Goal: Find contact information: Find contact information

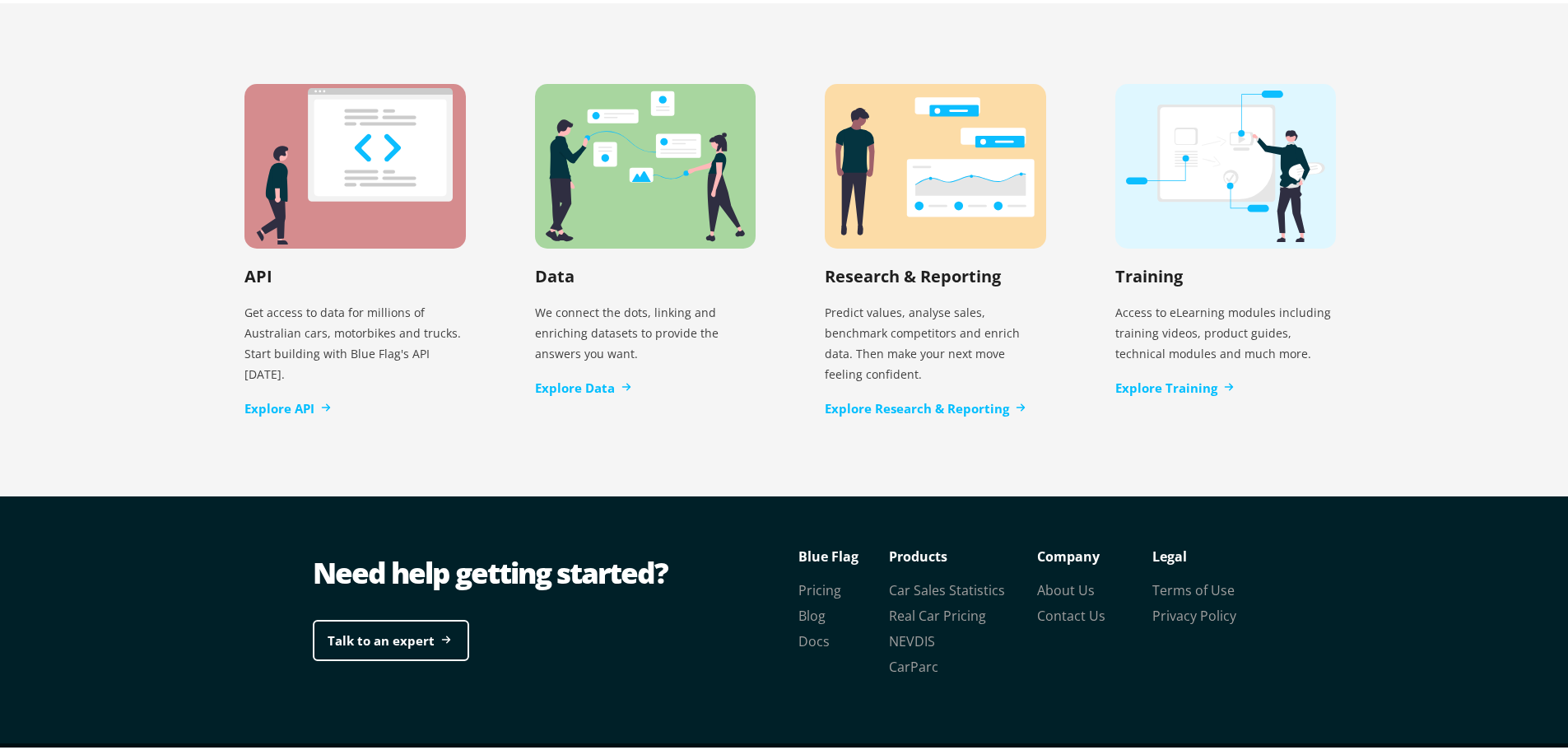
scroll to position [3366, 0]
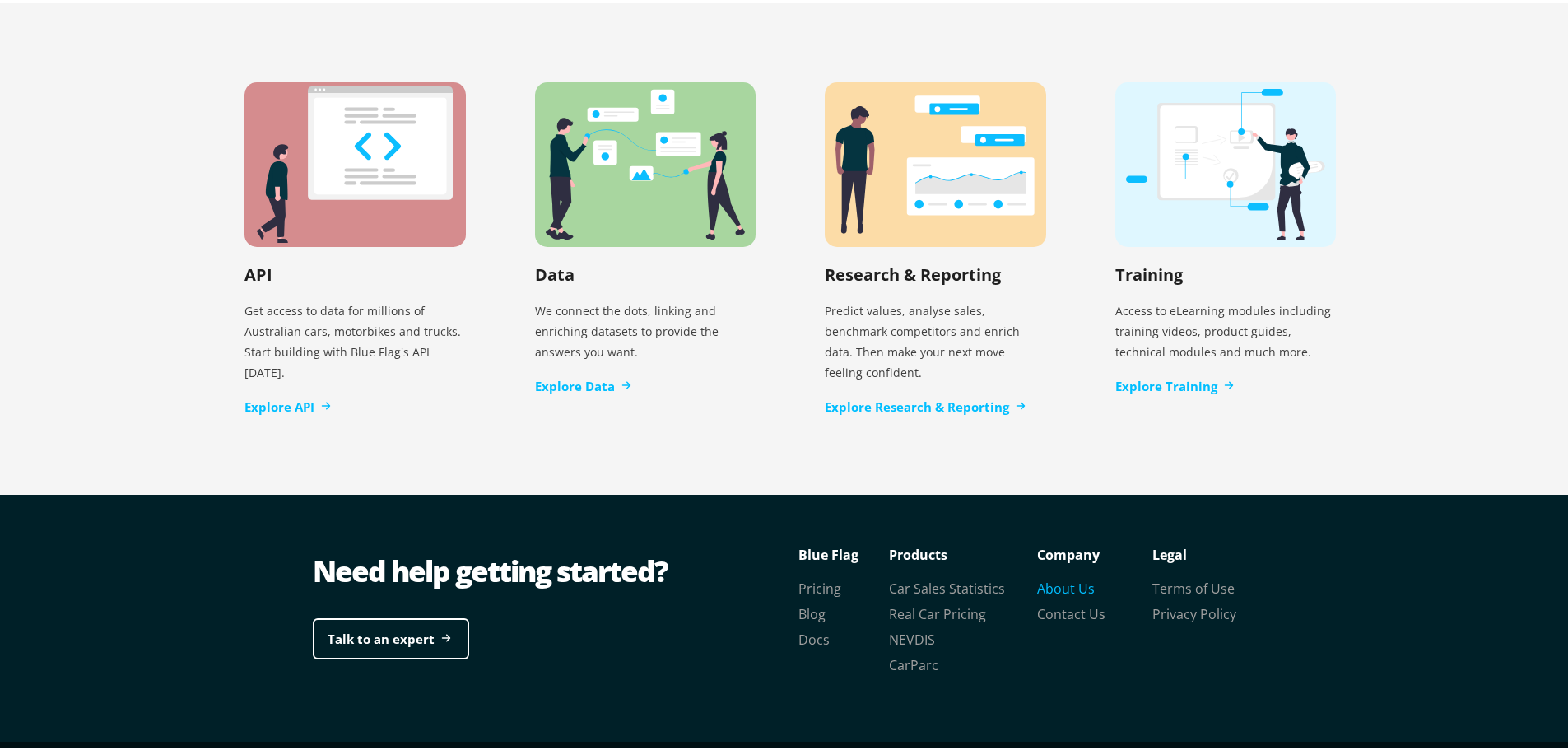
click at [1062, 576] on link "About Us" at bounding box center [1065, 585] width 58 height 18
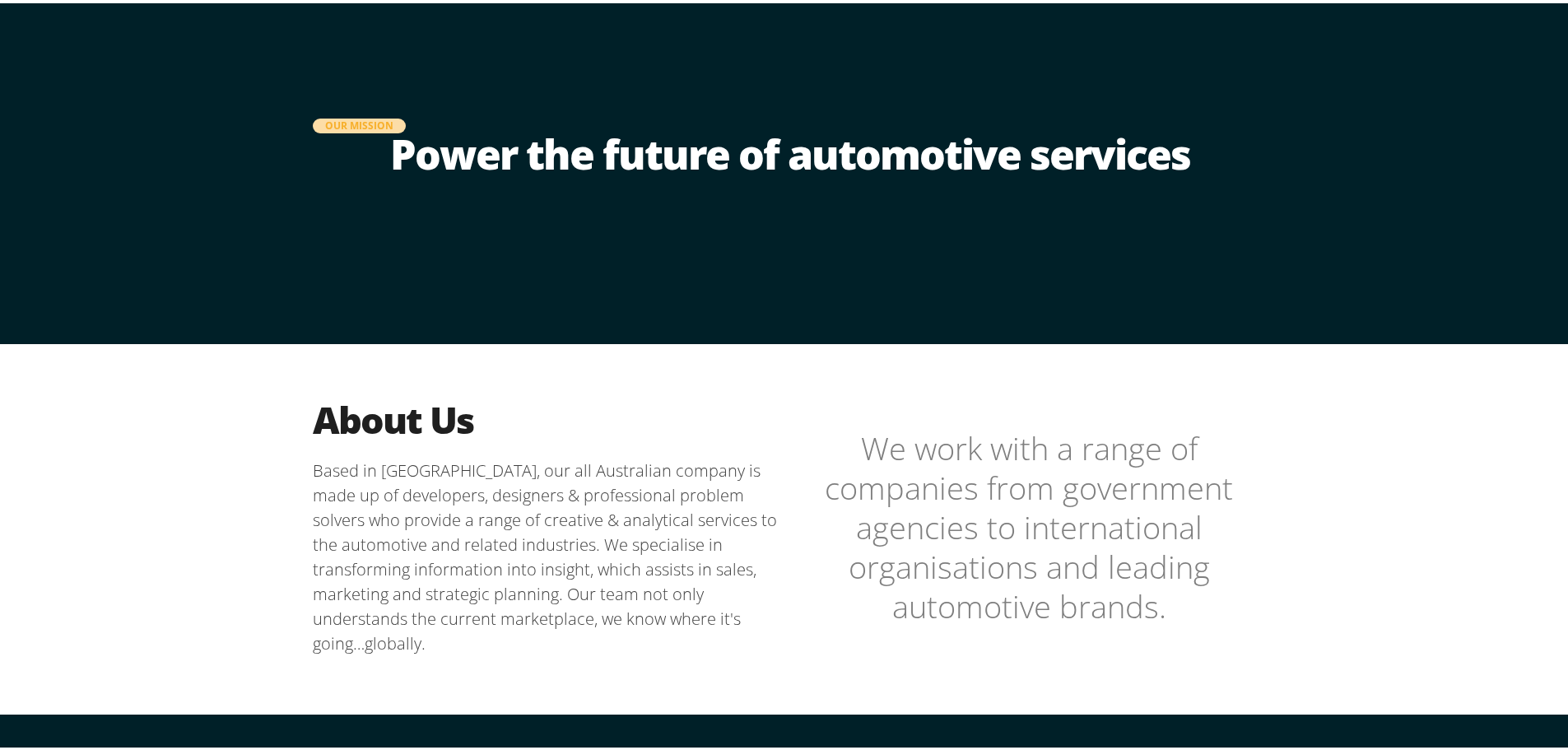
scroll to position [330, 0]
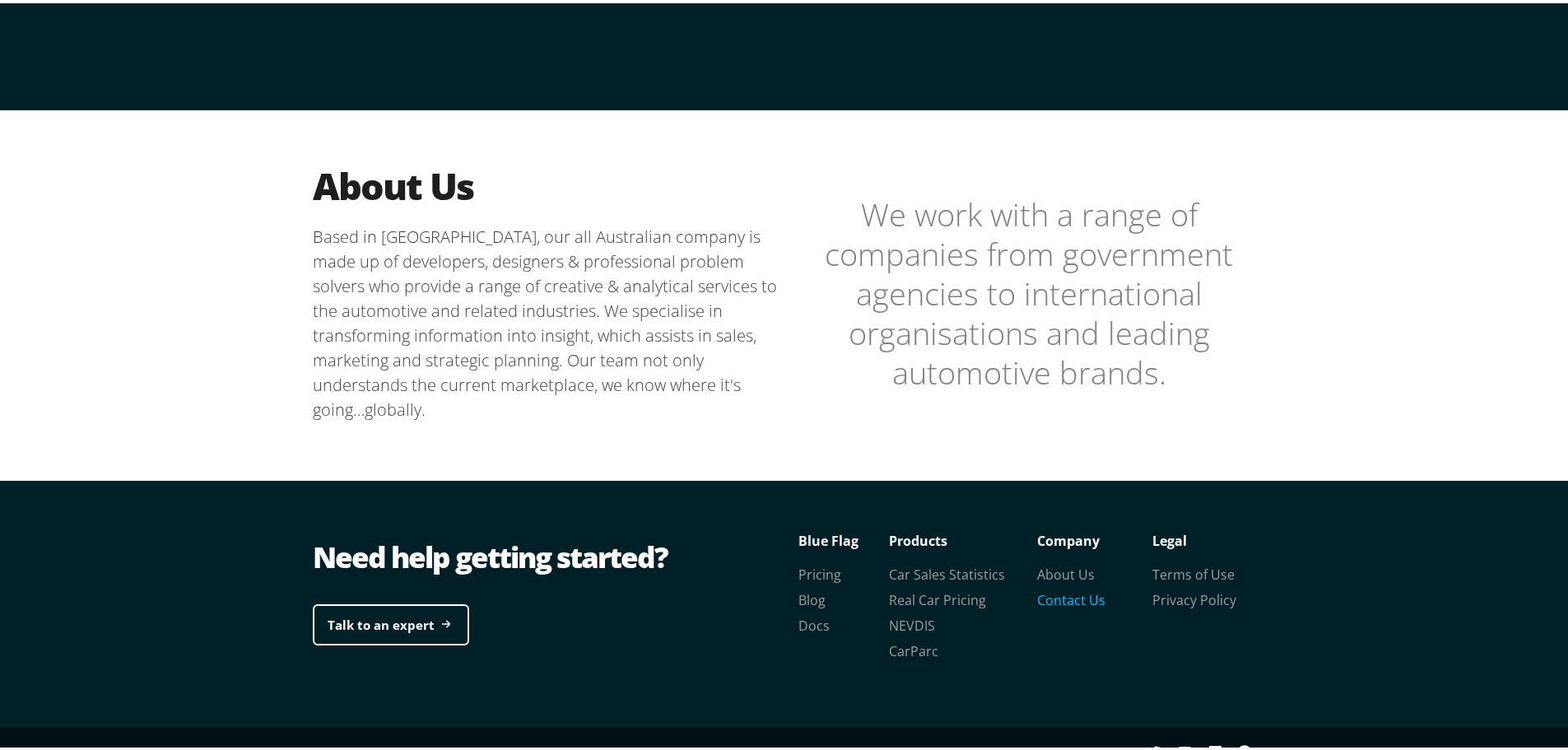
click at [1065, 598] on link "Contact Us" at bounding box center [1071, 596] width 68 height 18
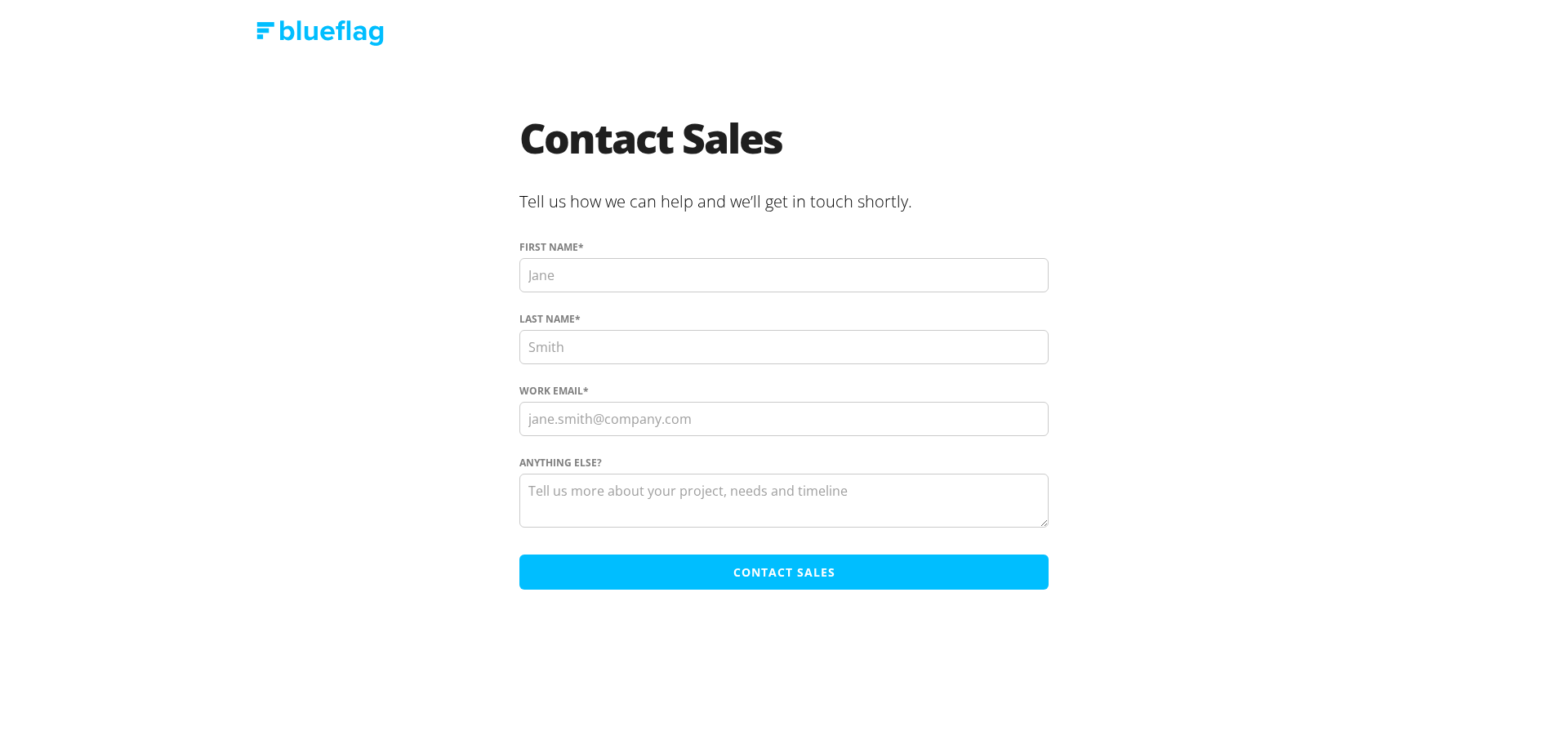
click at [254, 25] on nav at bounding box center [784, 32] width 1117 height 65
click at [270, 31] on img at bounding box center [320, 33] width 128 height 25
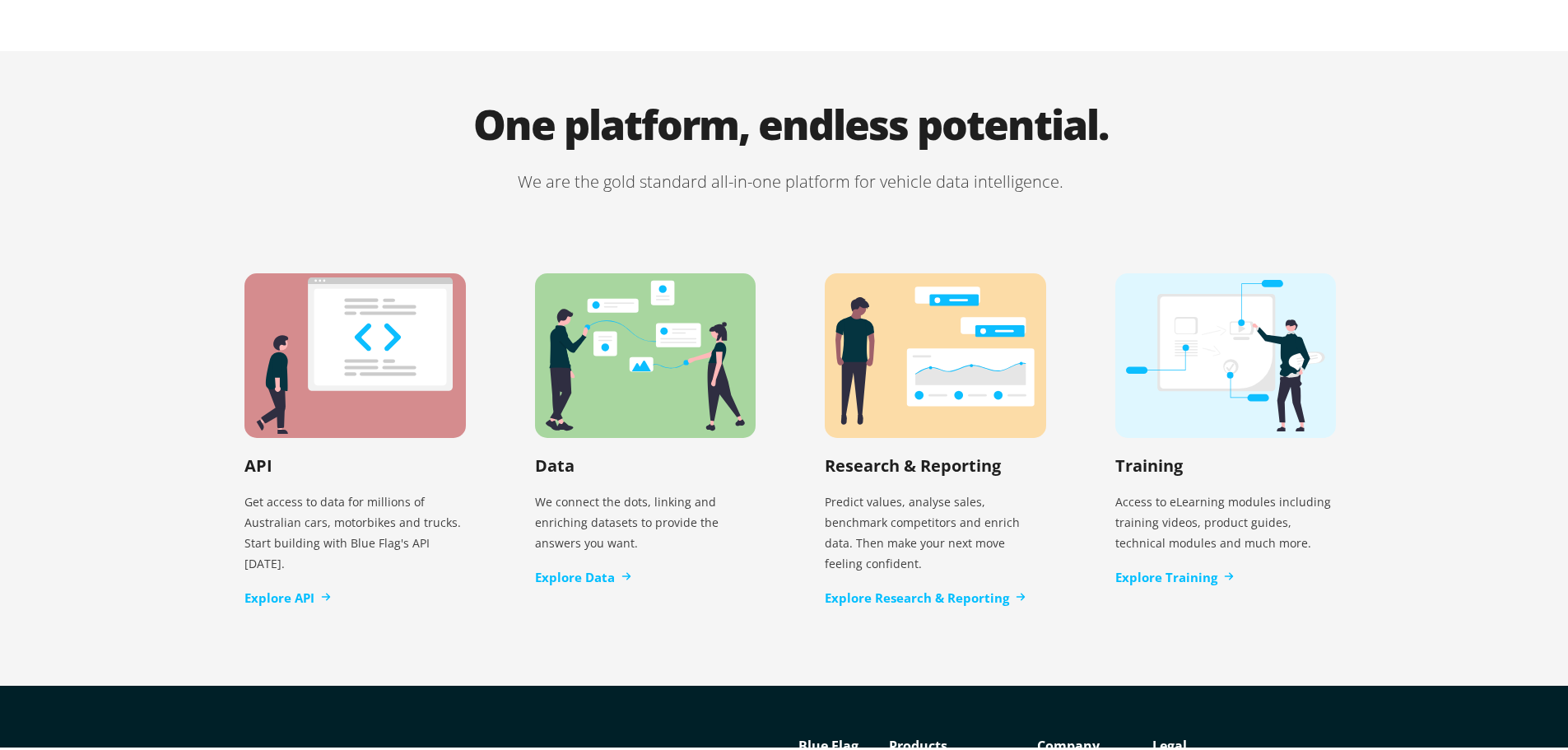
scroll to position [3366, 0]
